Goal: Task Accomplishment & Management: Complete application form

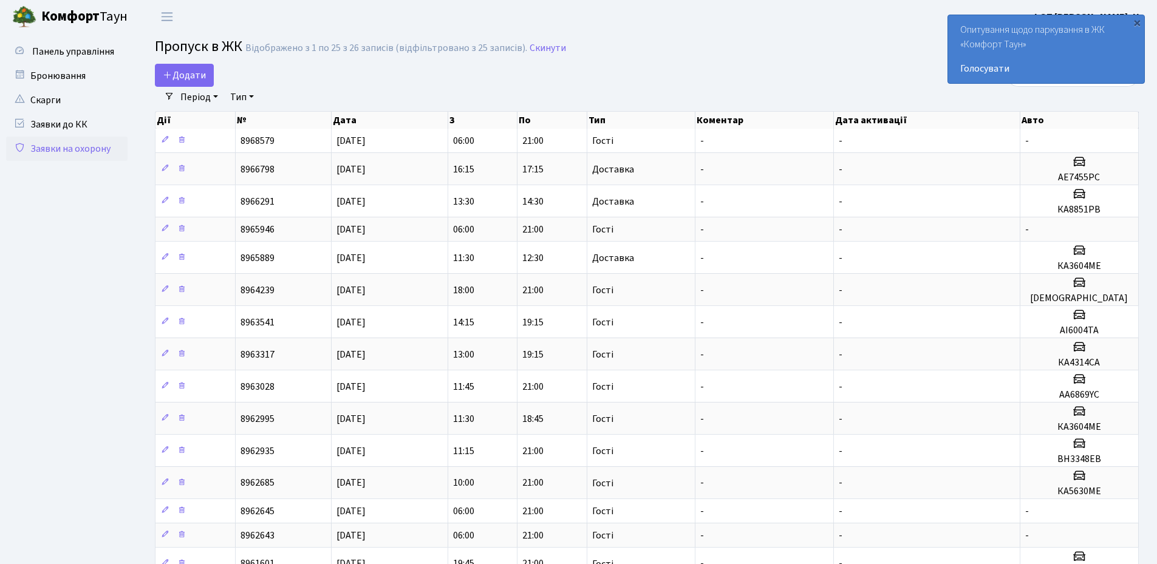
select select "25"
click at [178, 80] on span "Додати" at bounding box center [184, 75] width 43 height 13
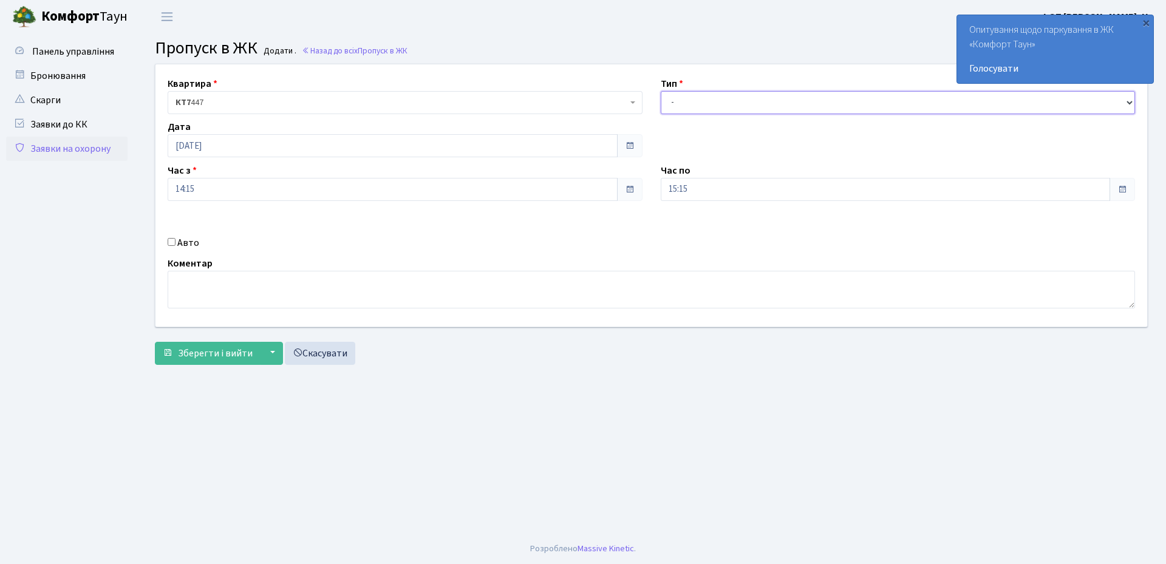
click at [695, 108] on select "- Доставка Таксі Гості Сервіс" at bounding box center [898, 102] width 475 height 23
select select "3"
click at [661, 91] on select "- Доставка Таксі Гості Сервіс" at bounding box center [898, 102] width 475 height 23
click at [702, 191] on input "15:15" at bounding box center [886, 189] width 450 height 23
click at [695, 233] on icon at bounding box center [694, 231] width 33 height 33
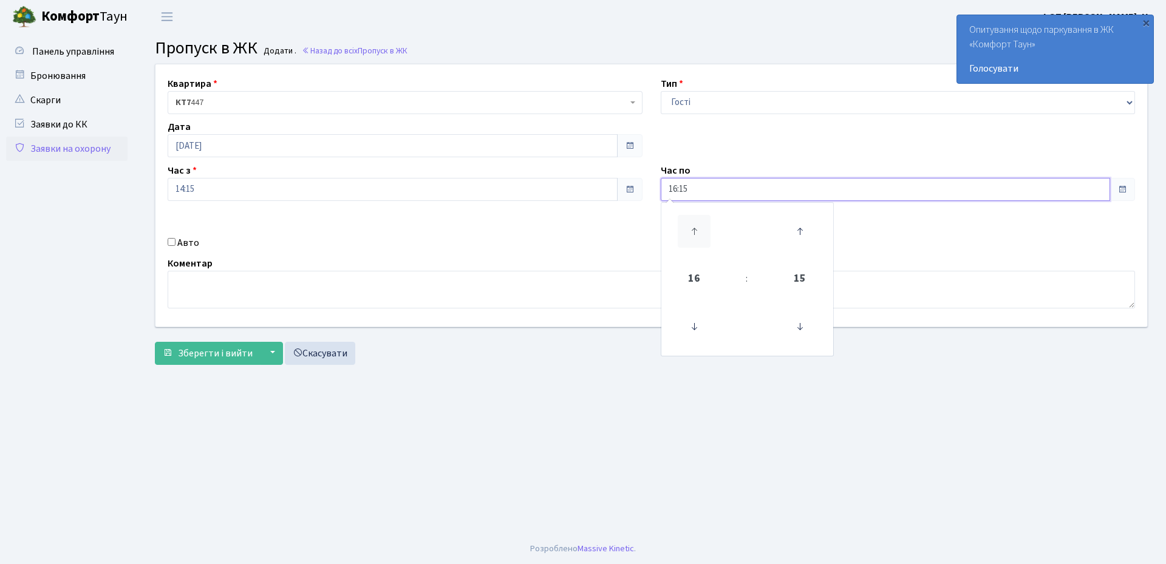
click at [695, 233] on icon at bounding box center [694, 231] width 33 height 33
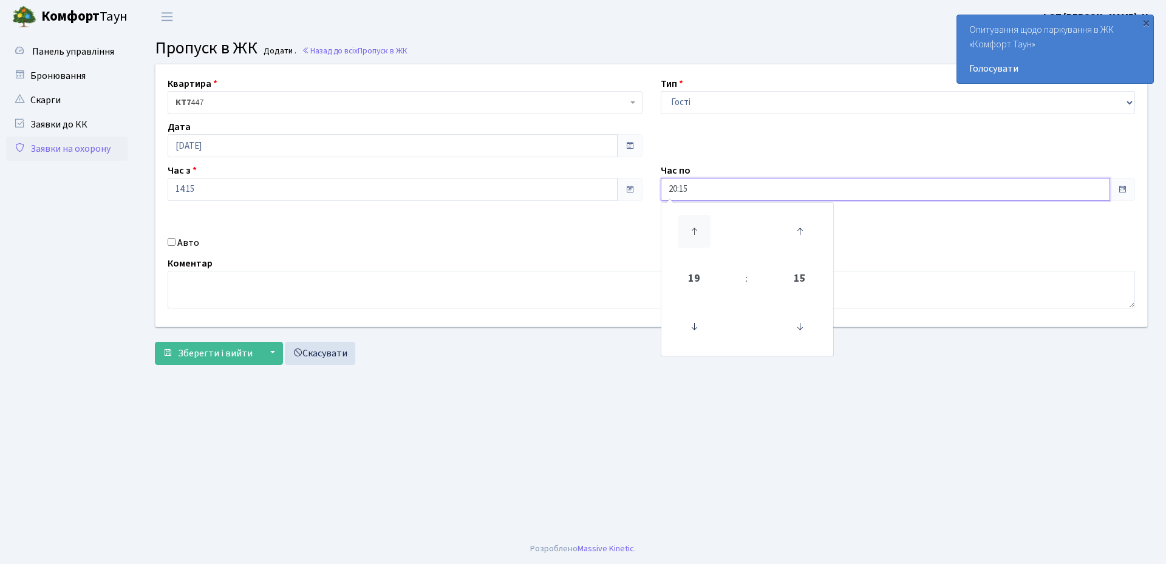
type input "21:15"
click at [397, 245] on div "Авто" at bounding box center [405, 243] width 493 height 15
click at [172, 243] on input "Авто" at bounding box center [172, 242] width 8 height 8
checkbox input "true"
paste input "Аа3568ТЕ"
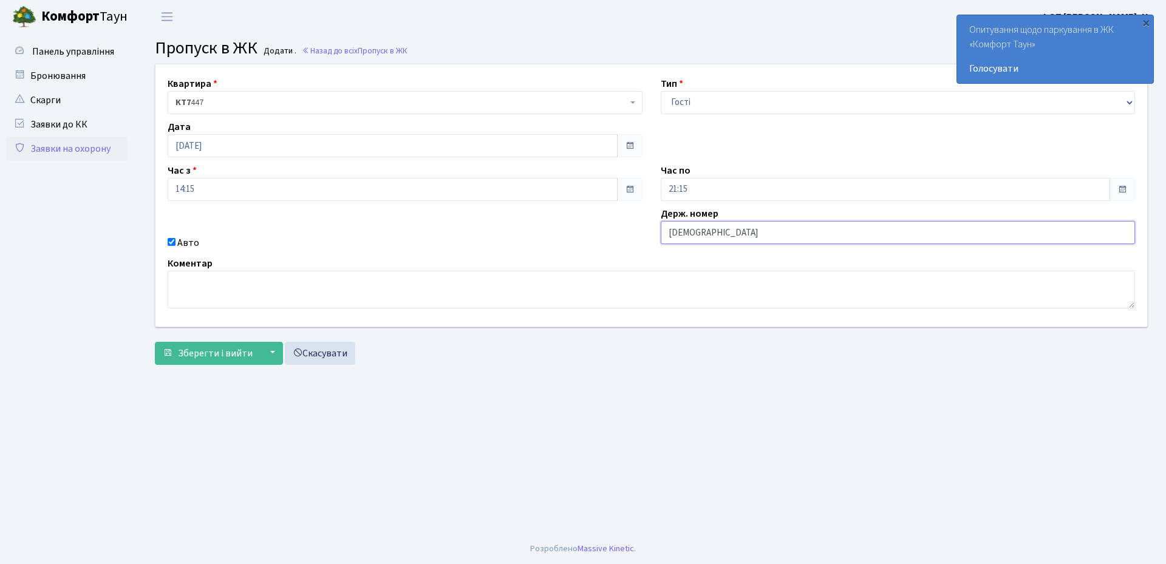
type input "[DEMOGRAPHIC_DATA]"
click at [183, 357] on span "Зберегти і вийти" at bounding box center [215, 353] width 75 height 13
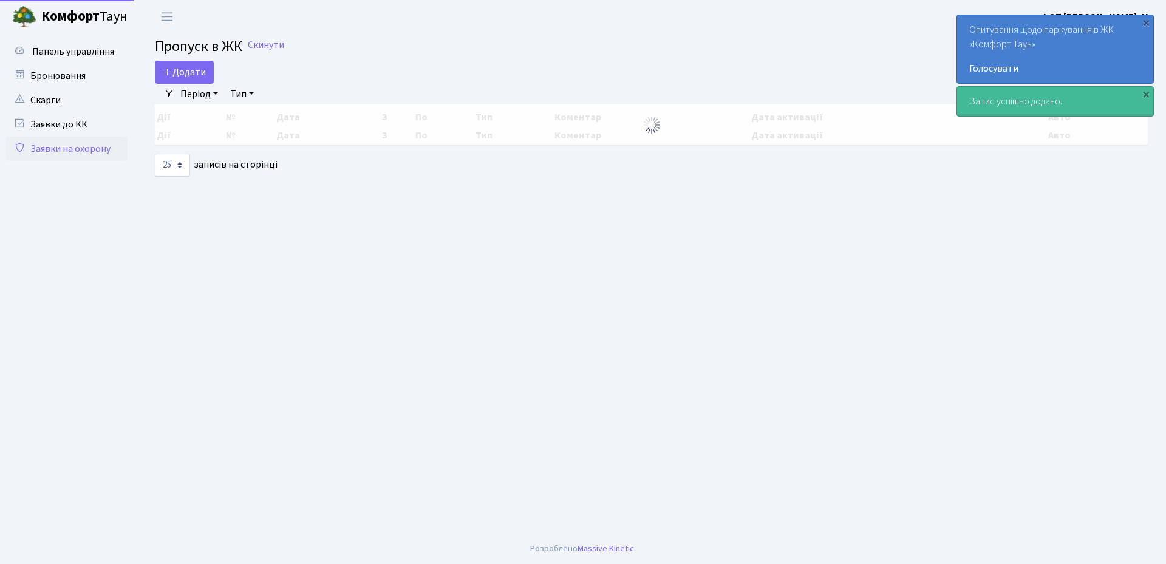
select select "25"
